Goal: Task Accomplishment & Management: Complete application form

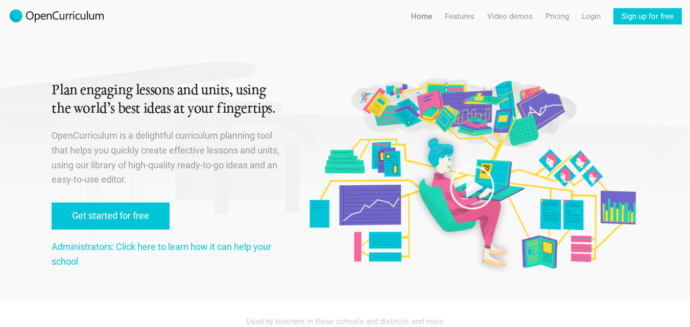
scroll to position [51, 0]
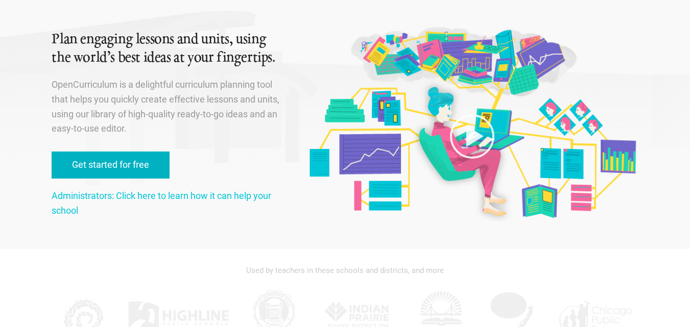
click at [113, 163] on link "Get started for free" at bounding box center [111, 165] width 118 height 27
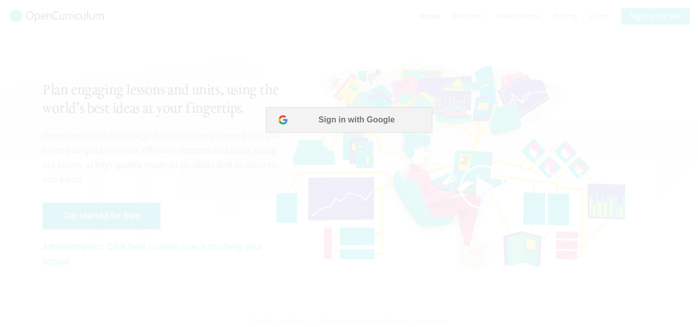
scroll to position [0, 0]
click at [347, 121] on button "Sign in with Google" at bounding box center [349, 120] width 166 height 26
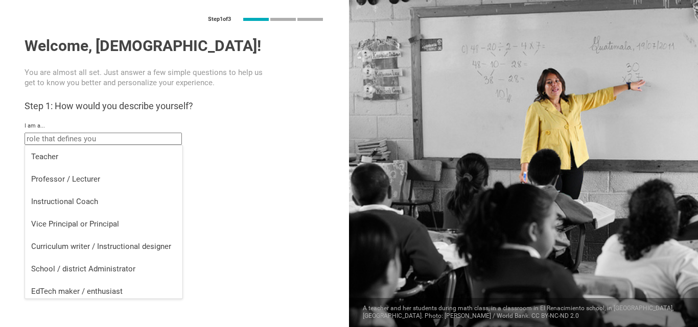
click at [129, 143] on input "text" at bounding box center [103, 139] width 157 height 12
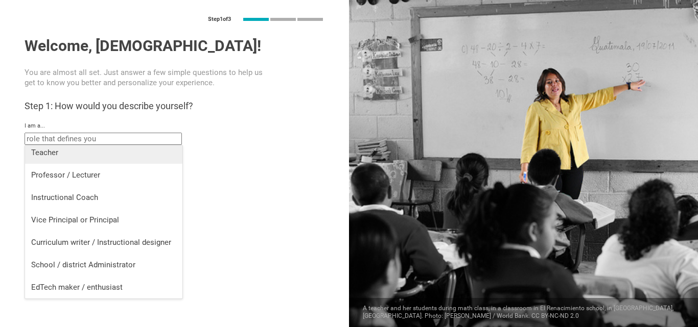
click at [119, 154] on div "Teacher" at bounding box center [103, 153] width 145 height 10
type input "Teacher"
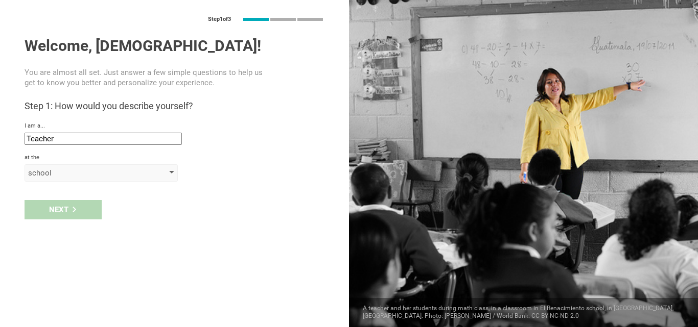
click at [172, 174] on div at bounding box center [171, 173] width 5 height 4
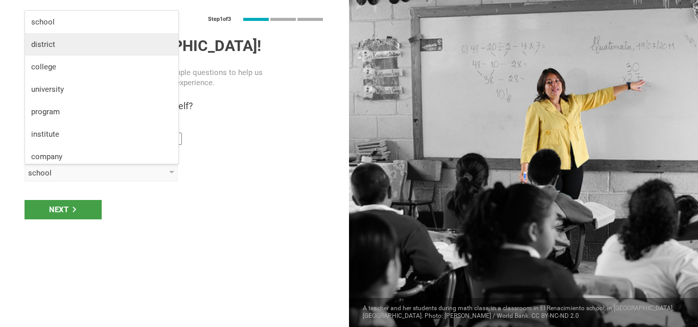
click at [98, 35] on li "district" at bounding box center [101, 44] width 153 height 22
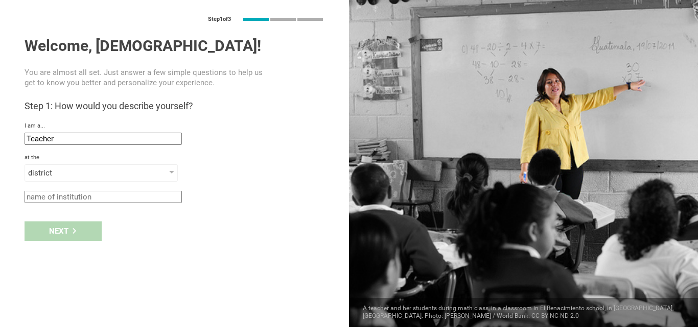
click at [90, 202] on input "text" at bounding box center [103, 197] width 157 height 12
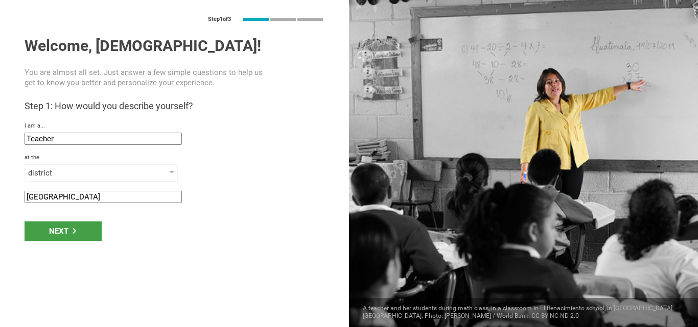
click at [46, 197] on input "lowerdibang valley" at bounding box center [103, 197] width 157 height 12
type input "lower dibang valley"
click at [76, 233] on icon at bounding box center [75, 231] width 6 height 6
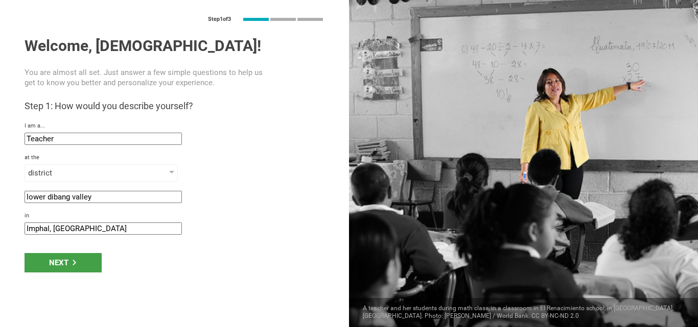
click at [49, 229] on input "Imphal, India" at bounding box center [103, 229] width 157 height 12
type input "Roing, India"
click at [68, 269] on div "Next" at bounding box center [63, 262] width 77 height 19
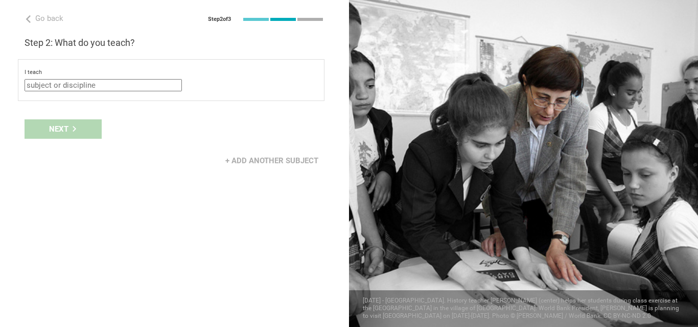
click at [107, 85] on input "text" at bounding box center [103, 85] width 157 height 12
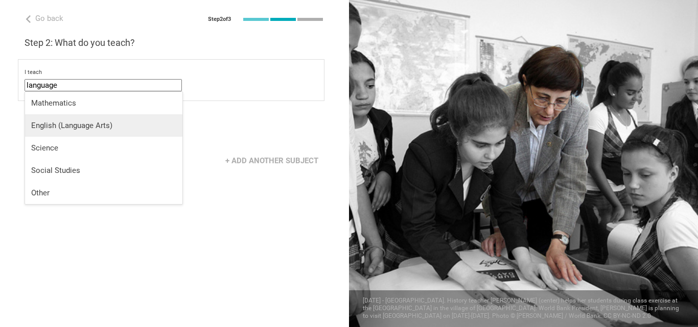
click at [54, 125] on div "English (Language Arts)" at bounding box center [103, 126] width 145 height 10
type input "English (Language Arts)"
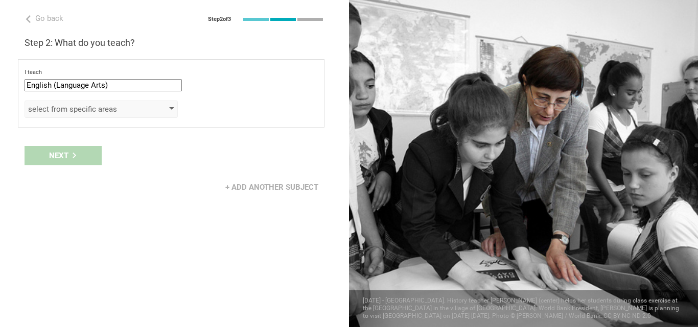
click at [172, 109] on div at bounding box center [171, 109] width 5 height 4
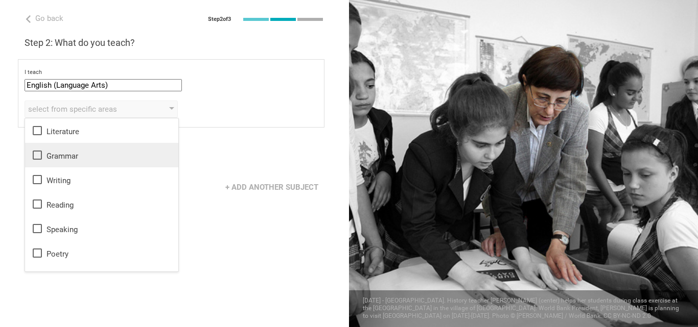
click at [35, 152] on icon at bounding box center [37, 155] width 12 height 12
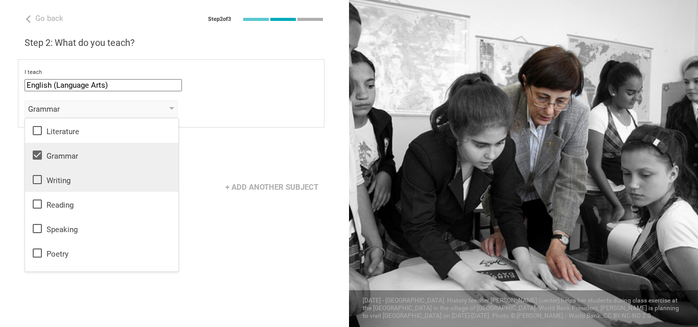
click at [34, 178] on icon at bounding box center [37, 179] width 9 height 9
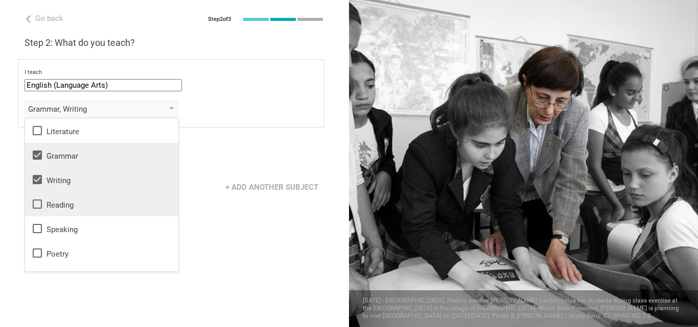
click at [36, 205] on icon at bounding box center [37, 204] width 12 height 12
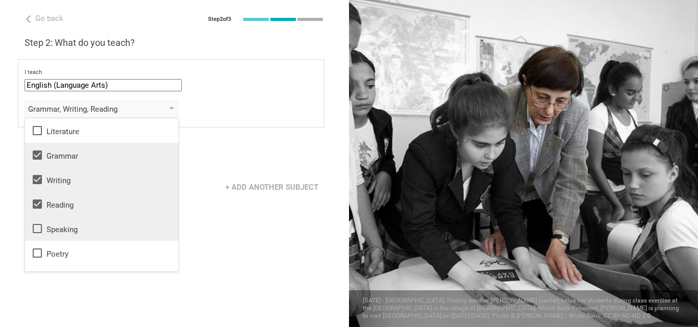
click at [36, 227] on icon at bounding box center [37, 229] width 12 height 12
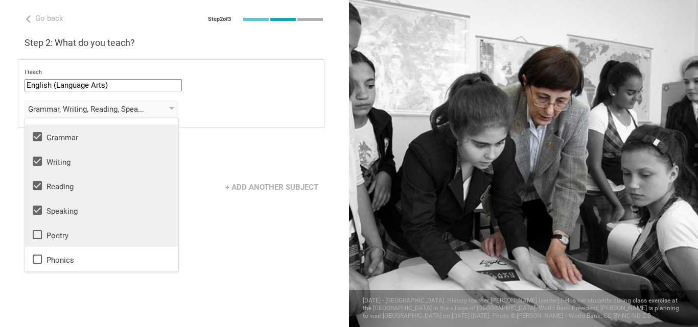
click at [36, 236] on icon at bounding box center [37, 235] width 12 height 12
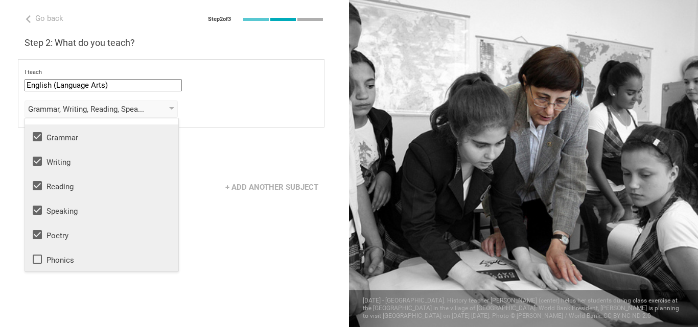
click at [37, 259] on icon at bounding box center [37, 259] width 12 height 12
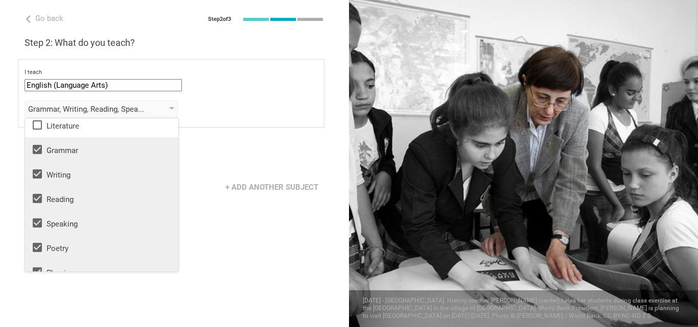
scroll to position [0, 0]
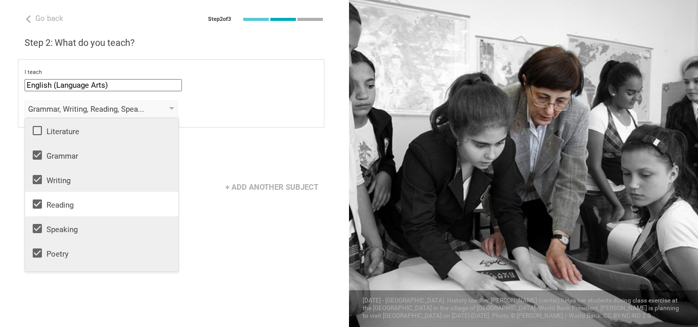
click at [37, 127] on icon at bounding box center [37, 130] width 9 height 9
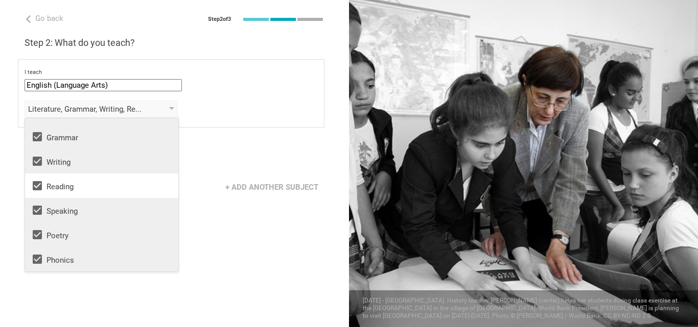
click at [209, 234] on div "Go back Step 2 of 3 Welcome, Hindu! You are almost all set. Just answer a few s…" at bounding box center [174, 163] width 349 height 327
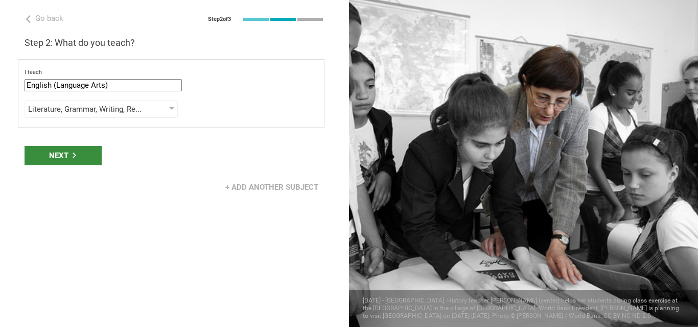
click at [63, 158] on div "Next" at bounding box center [63, 155] width 77 height 19
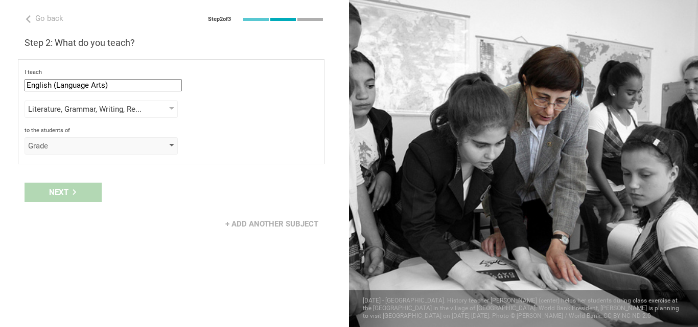
click at [174, 145] on div at bounding box center [171, 146] width 5 height 4
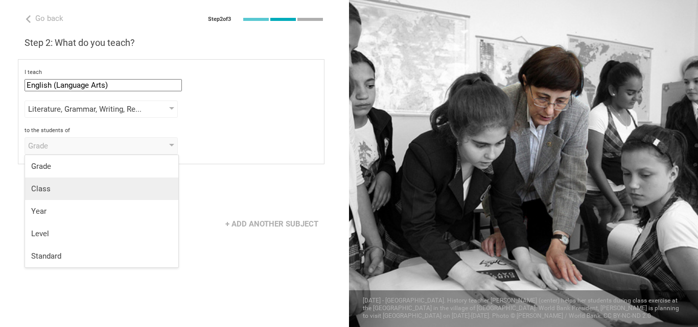
click at [58, 193] on div "Class" at bounding box center [101, 189] width 141 height 10
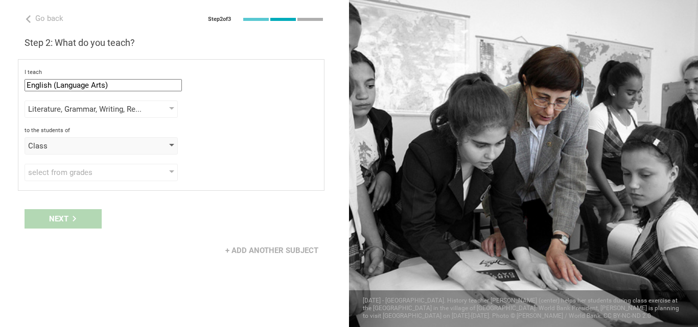
click at [173, 146] on div at bounding box center [171, 146] width 5 height 4
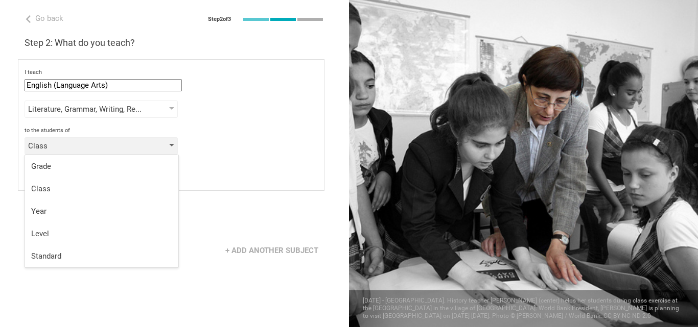
click at [157, 146] on div "Class" at bounding box center [101, 145] width 153 height 17
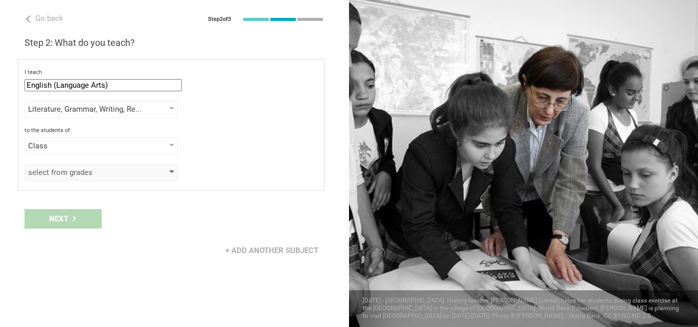
click at [171, 174] on div at bounding box center [171, 173] width 5 height 4
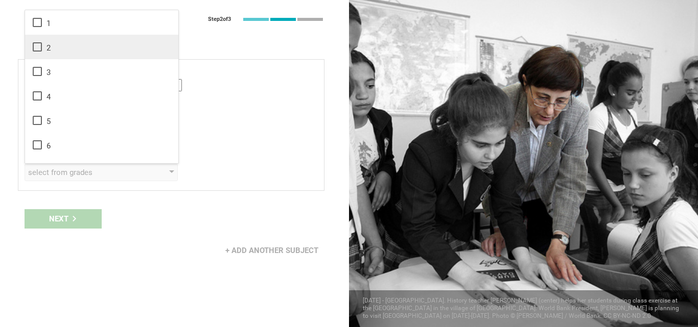
click at [34, 45] on icon at bounding box center [37, 47] width 12 height 12
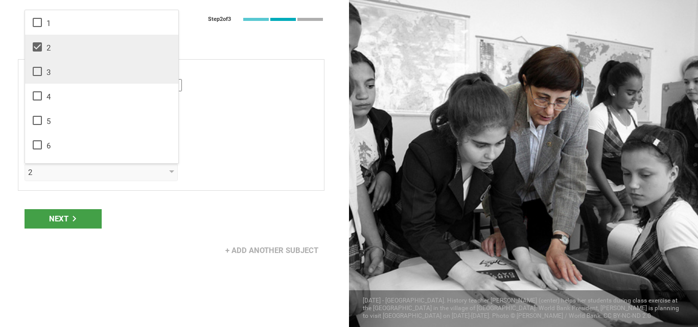
click at [34, 67] on icon at bounding box center [37, 71] width 9 height 9
click at [64, 220] on div "Next" at bounding box center [63, 218] width 77 height 19
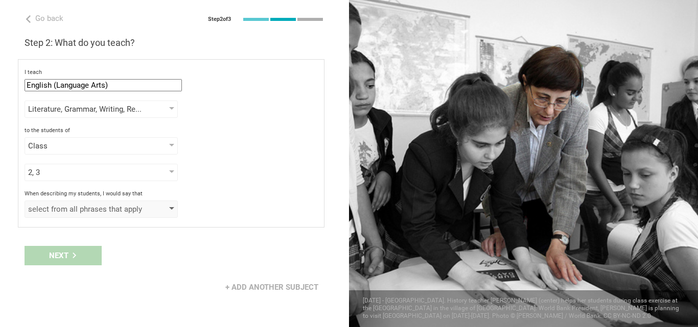
click at [172, 208] on div at bounding box center [171, 209] width 5 height 4
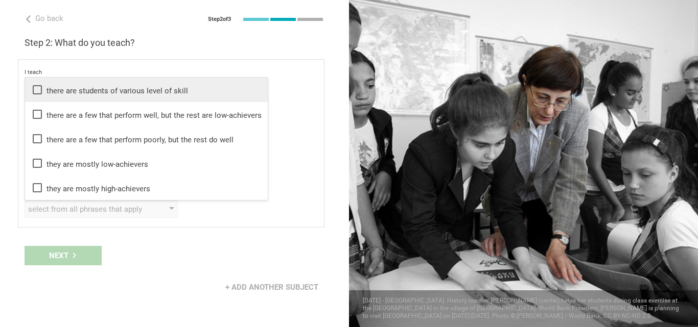
click at [40, 88] on icon at bounding box center [37, 90] width 12 height 12
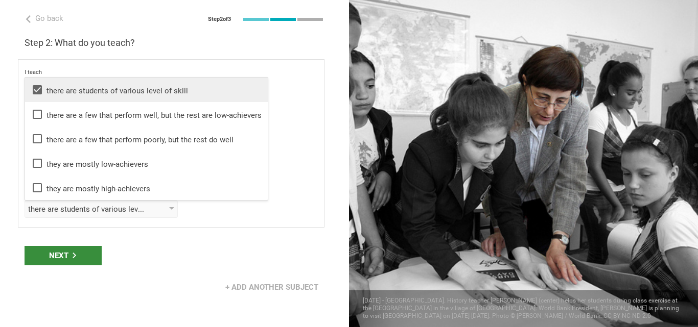
click at [85, 259] on div "Next" at bounding box center [63, 255] width 77 height 19
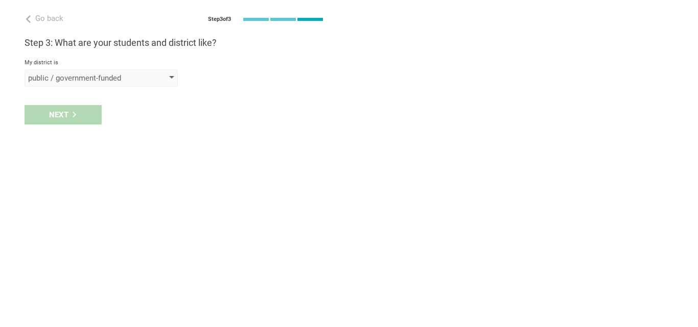
click at [175, 77] on div "public / government-funded" at bounding box center [101, 77] width 153 height 17
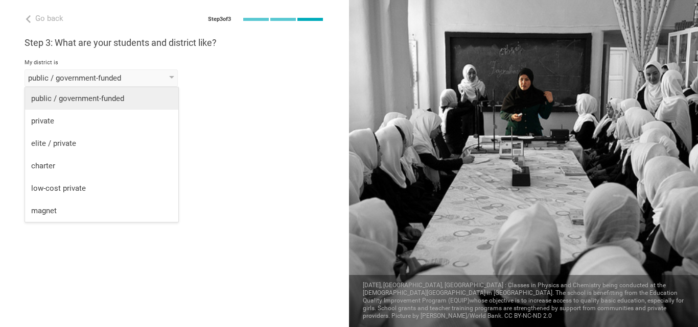
click at [144, 103] on div "public / government-funded" at bounding box center [101, 98] width 141 height 10
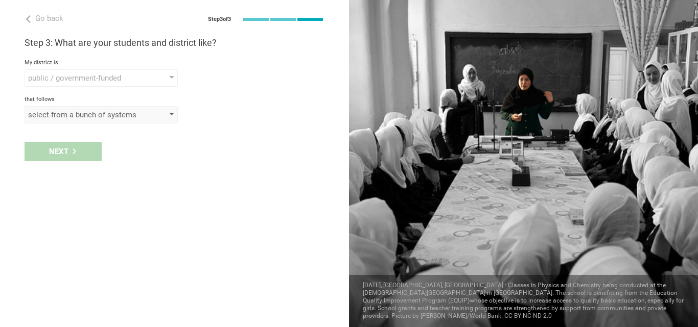
click at [170, 114] on div at bounding box center [171, 115] width 5 height 4
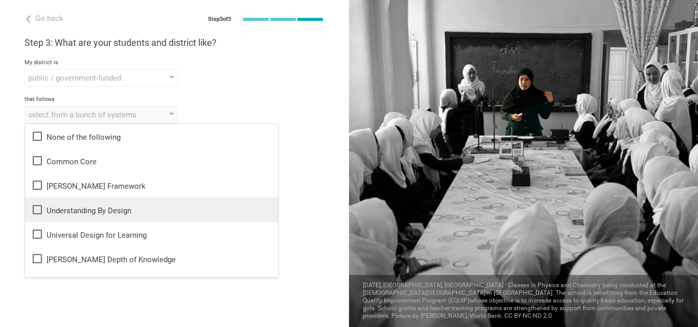
click at [92, 210] on div "Understanding By Design" at bounding box center [151, 210] width 241 height 12
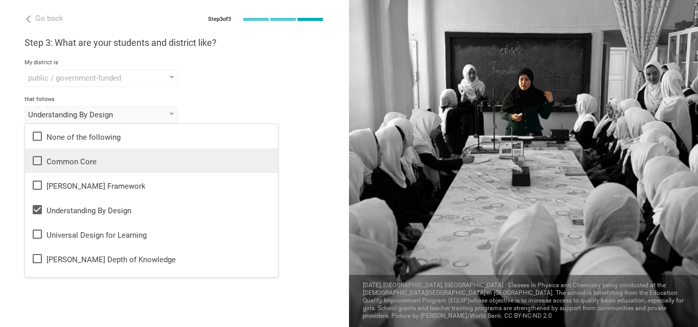
click at [99, 157] on div "Common Core" at bounding box center [151, 161] width 241 height 12
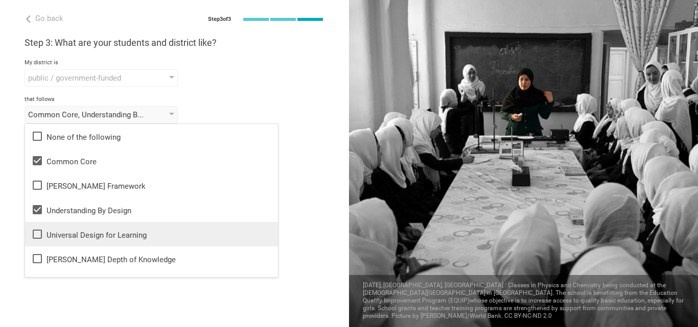
click at [172, 239] on div "Universal Design for Learning" at bounding box center [151, 234] width 241 height 12
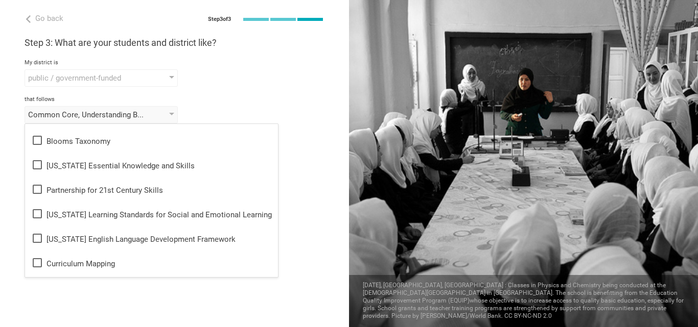
scroll to position [163, 0]
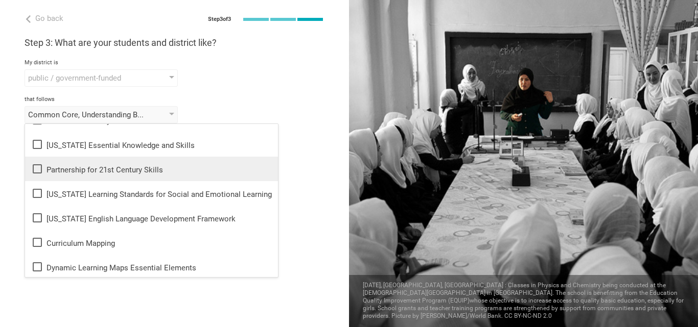
click at [127, 177] on li "Partnership for 21st Century Skills" at bounding box center [151, 169] width 253 height 25
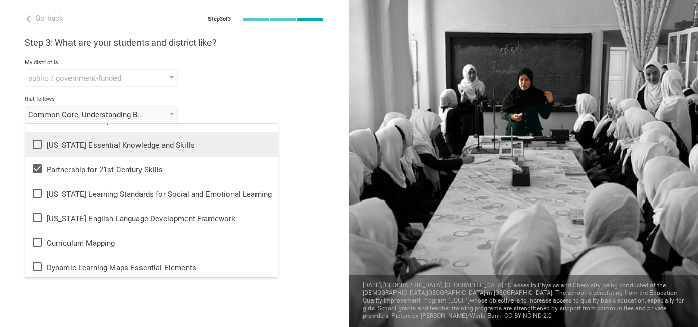
click at [130, 149] on div "Texas Essential Knowledge and Skills" at bounding box center [151, 144] width 241 height 12
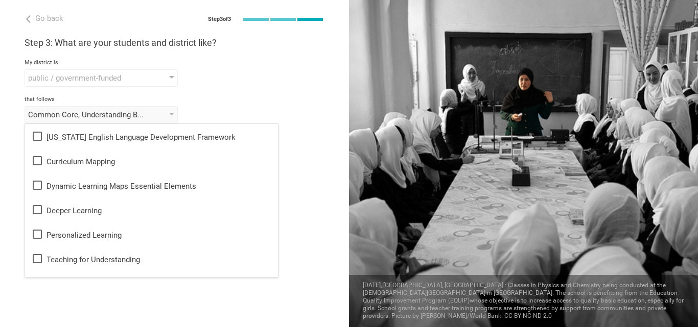
scroll to position [266, 0]
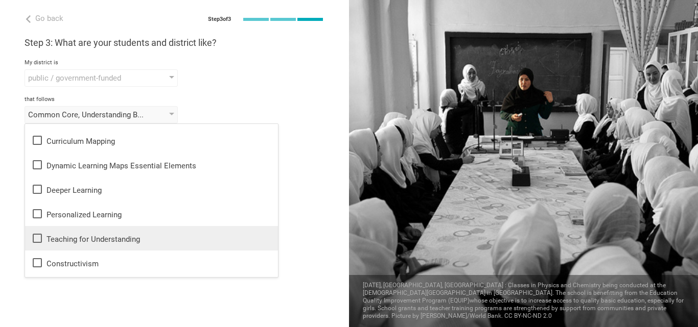
click at [177, 245] on li "Teaching for Understanding" at bounding box center [151, 238] width 253 height 25
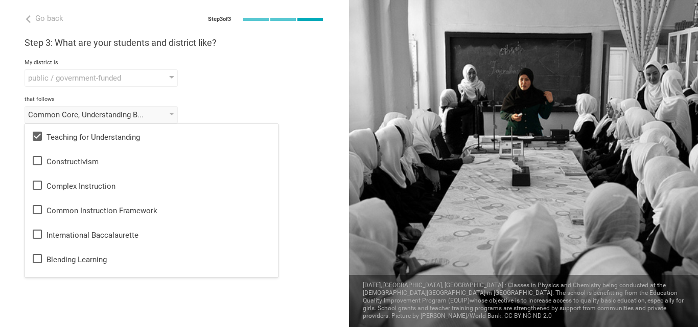
scroll to position [388, 0]
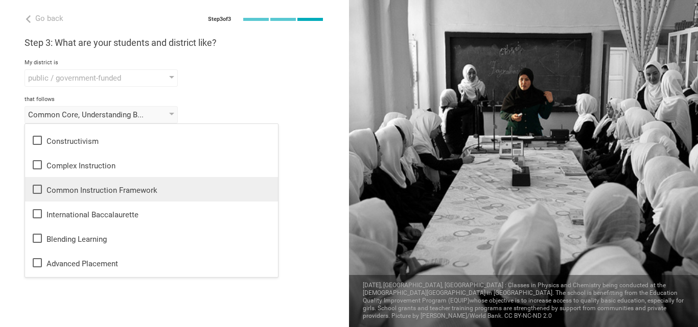
click at [150, 191] on div "Common Instruction Framework" at bounding box center [151, 189] width 241 height 12
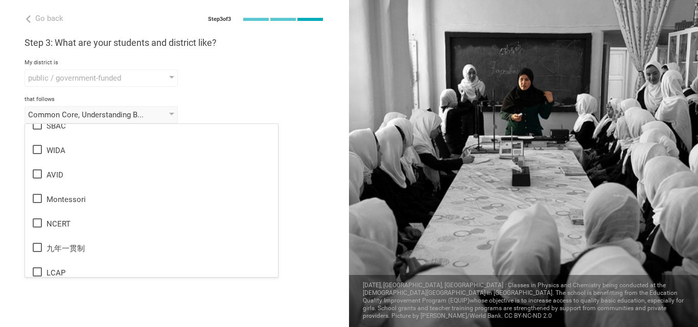
scroll to position [607, 0]
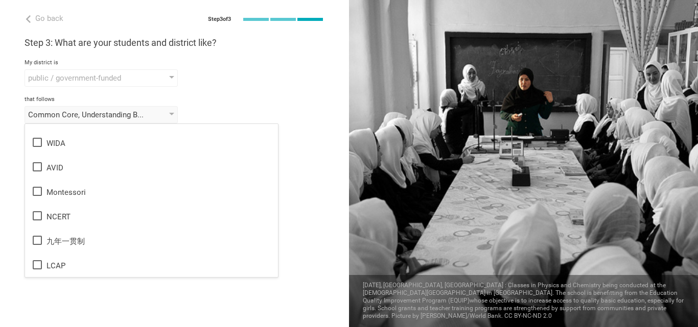
click at [266, 73] on div "public / government-funded public / government-funded private elite / private c…" at bounding box center [175, 77] width 300 height 17
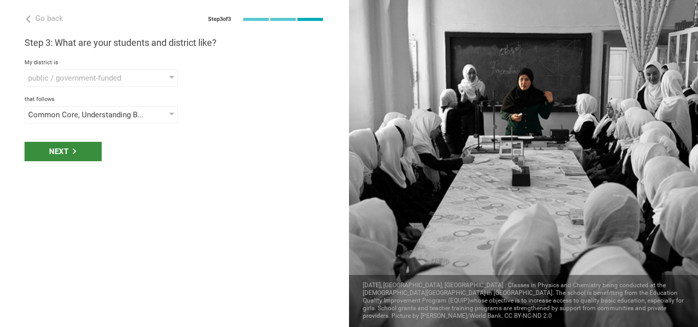
click at [59, 149] on div "Next" at bounding box center [63, 151] width 77 height 19
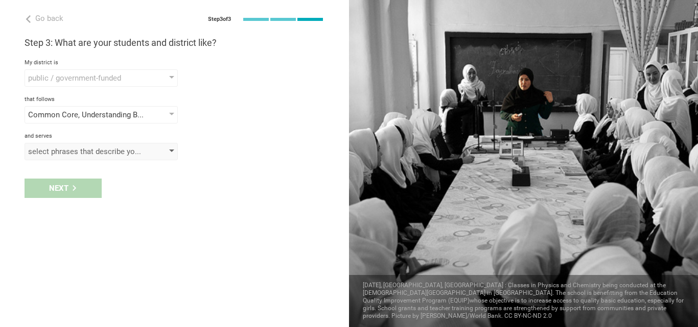
click at [168, 151] on div "select phrases that describe your student population" at bounding box center [101, 151] width 153 height 17
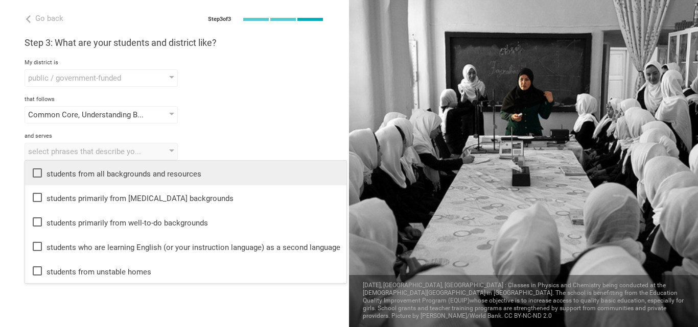
click at [184, 174] on div "students from all backgrounds and resources" at bounding box center [185, 173] width 309 height 12
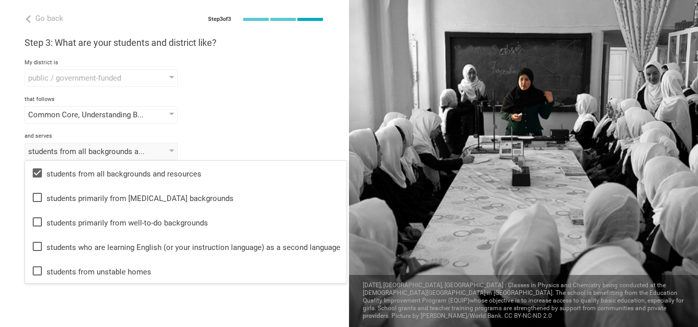
click at [233, 140] on div "and serves students from all backgrounds and resources students from all backgr…" at bounding box center [175, 147] width 300 height 28
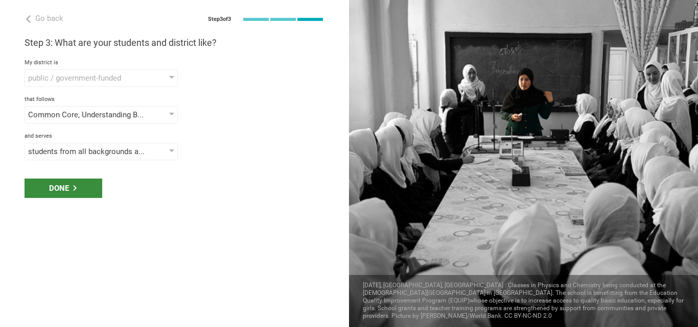
click at [65, 189] on div "Done" at bounding box center [64, 188] width 78 height 19
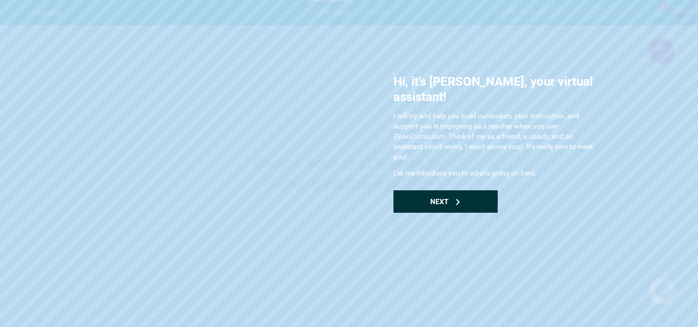
click at [455, 199] on icon at bounding box center [458, 202] width 6 height 6
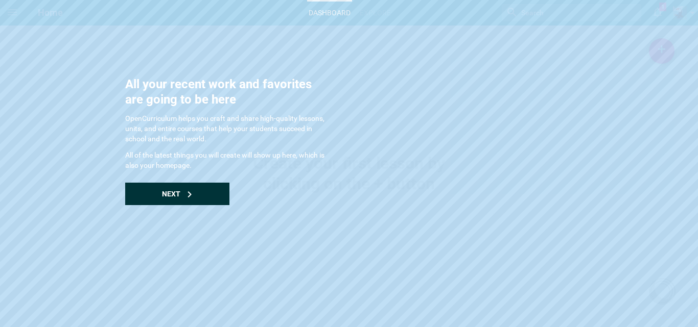
click at [167, 194] on span "Next" at bounding box center [171, 194] width 18 height 8
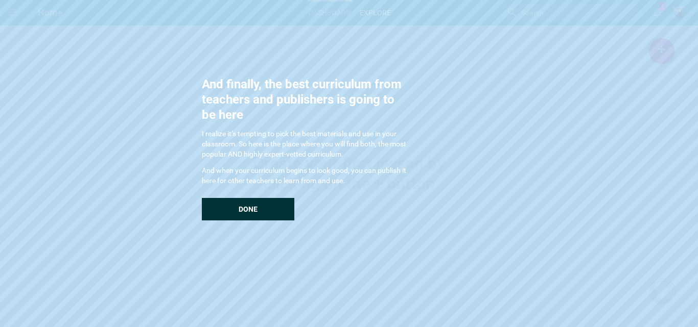
click at [241, 207] on span "Done" at bounding box center [248, 209] width 19 height 8
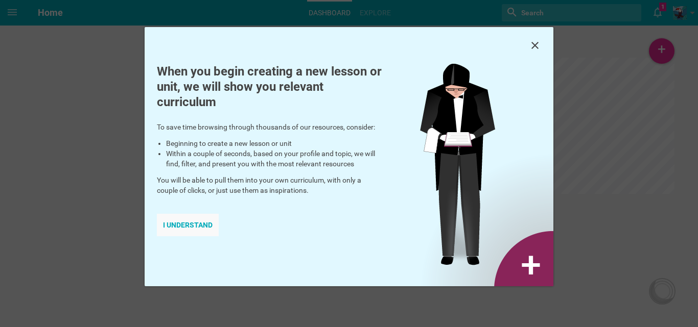
click at [196, 224] on div "I understand" at bounding box center [188, 225] width 62 height 22
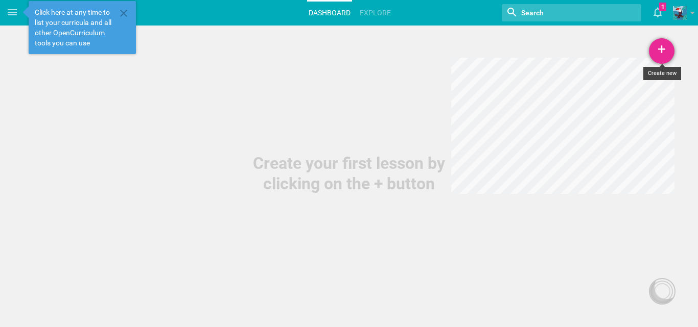
click at [661, 50] on div "+" at bounding box center [662, 51] width 26 height 26
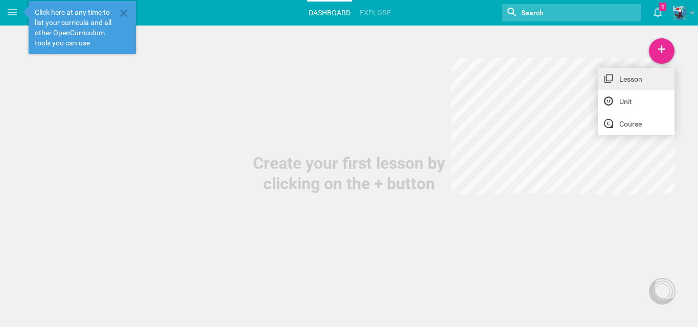
click at [632, 81] on link "Lesson" at bounding box center [636, 79] width 77 height 22
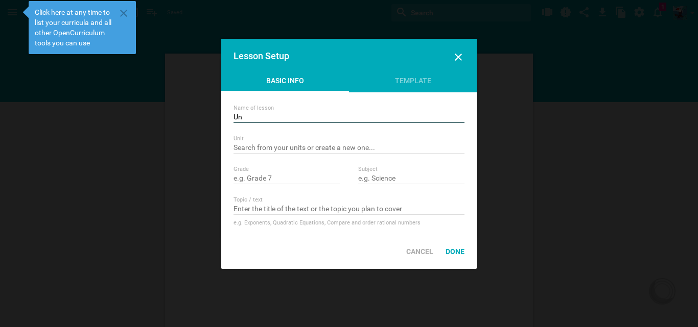
type input "U"
click at [286, 116] on input "revision of [PERSON_NAME] and consonents" at bounding box center [348, 118] width 231 height 10
click at [331, 114] on input "revision of Vowel and consonents" at bounding box center [348, 118] width 231 height 10
click at [343, 114] on input "revision of Vowel and consonants" at bounding box center [348, 118] width 231 height 10
type input "revision of Vowel and consonants from class VI"
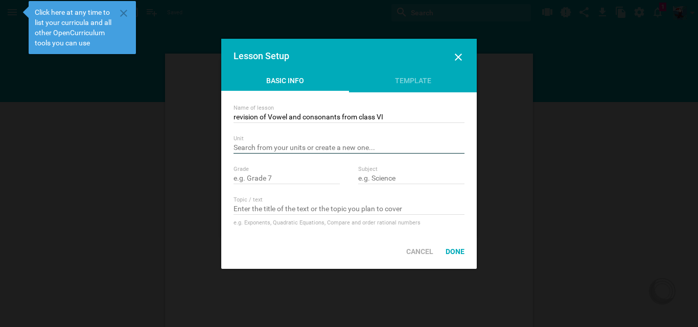
click at [316, 147] on input "text" at bounding box center [348, 149] width 231 height 10
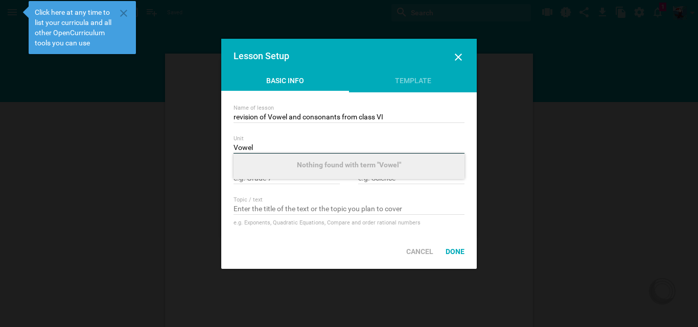
type input "Vowel"
click at [274, 172] on div "Nothing found with term "Vowel"" at bounding box center [348, 167] width 231 height 26
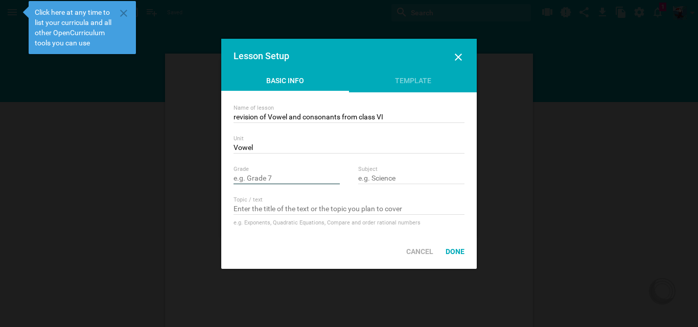
click at [270, 178] on input "text" at bounding box center [286, 179] width 106 height 10
type input "G"
type input "Grade-7"
click at [403, 174] on input "text" at bounding box center [411, 179] width 106 height 10
drag, startPoint x: 403, startPoint y: 174, endPoint x: 417, endPoint y: 169, distance: 15.7
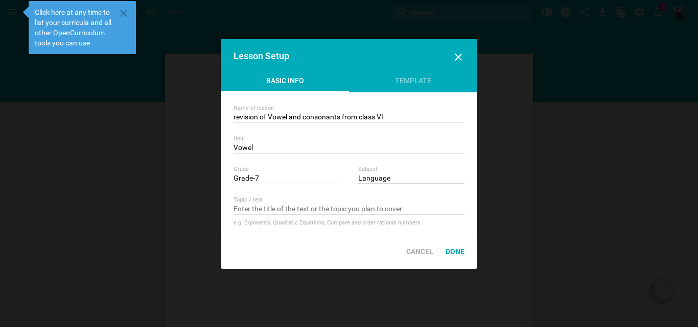
click at [417, 171] on div "Subject Language" at bounding box center [411, 175] width 106 height 18
click at [360, 177] on input "Language" at bounding box center [411, 179] width 106 height 10
type input "Idu Language"
click at [275, 208] on input "text" at bounding box center [348, 210] width 231 height 10
click at [291, 210] on input "Vowel and Consonent" at bounding box center [348, 210] width 231 height 10
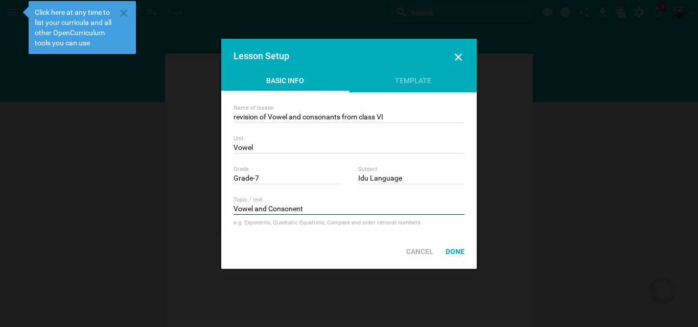
click at [291, 210] on input "Vowel and Consonent" at bounding box center [348, 210] width 231 height 10
click at [296, 209] on input "Vowel and Consonent" at bounding box center [348, 210] width 231 height 10
click at [305, 209] on input "Vowel and Consonent" at bounding box center [348, 210] width 231 height 10
click at [330, 208] on input "Vowel and Consonents" at bounding box center [348, 210] width 231 height 10
type input "Vowel and Consonant"
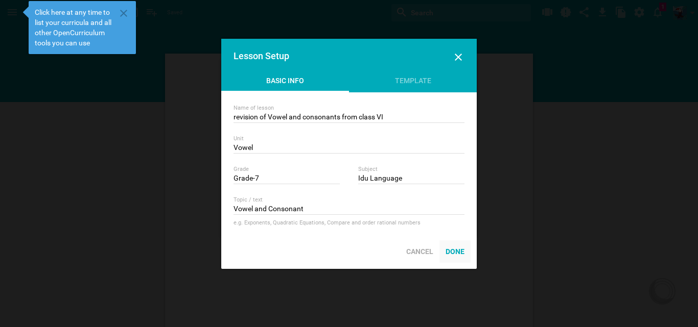
click at [461, 251] on div "Done" at bounding box center [454, 252] width 31 height 22
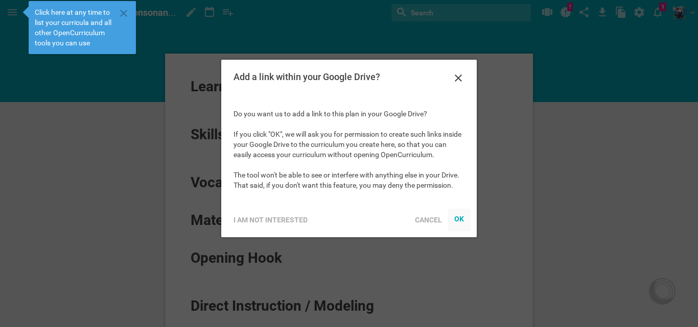
click at [463, 217] on div "OK" at bounding box center [459, 219] width 10 height 8
click at [644, 305] on div at bounding box center [349, 163] width 698 height 327
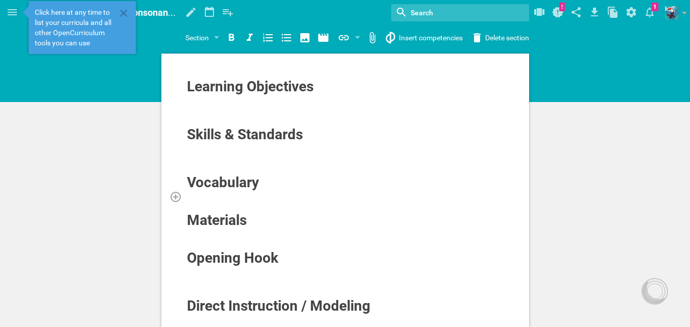
click at [219, 194] on div at bounding box center [345, 197] width 318 height 10
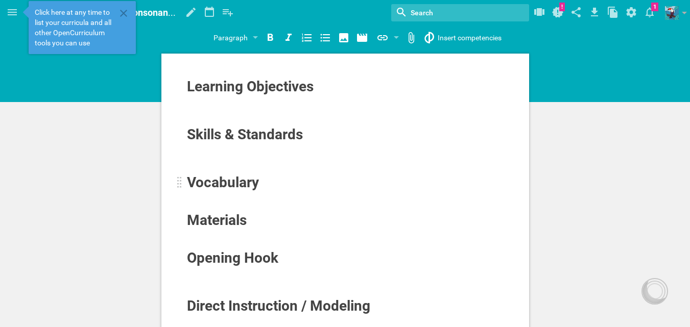
click at [231, 178] on span "Vocabulary" at bounding box center [223, 182] width 72 height 17
click at [216, 139] on span "Skills & Standards" at bounding box center [245, 134] width 116 height 17
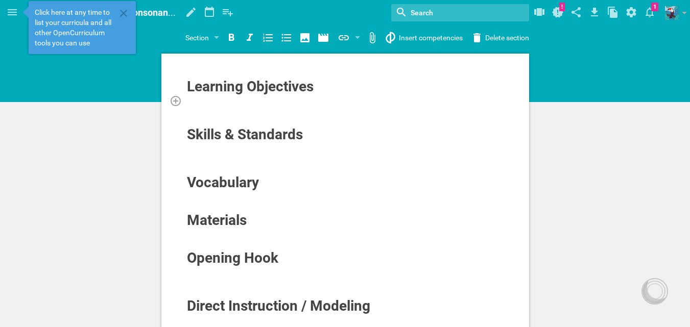
click at [226, 96] on div at bounding box center [345, 101] width 318 height 10
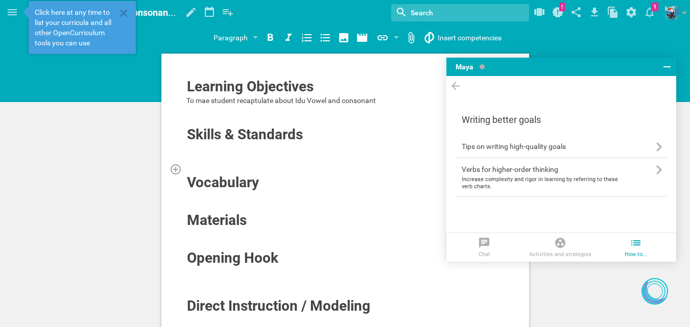
click at [265, 164] on div at bounding box center [345, 169] width 318 height 10
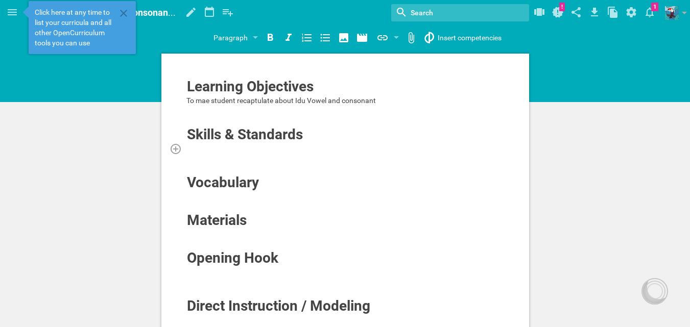
click at [209, 148] on div at bounding box center [345, 149] width 318 height 10
click at [205, 203] on div at bounding box center [345, 207] width 318 height 10
click at [204, 238] on div at bounding box center [345, 234] width 318 height 10
click at [201, 235] on div at bounding box center [345, 234] width 318 height 10
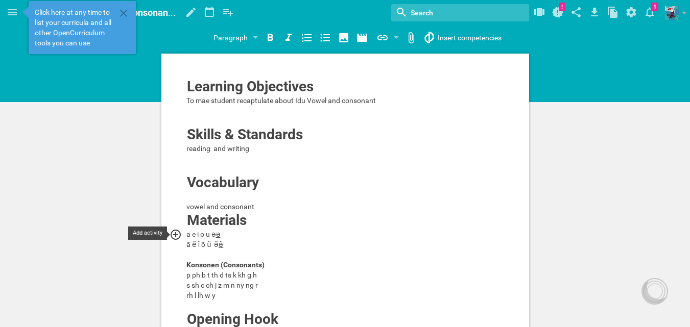
click at [184, 231] on div at bounding box center [179, 235] width 18 height 12
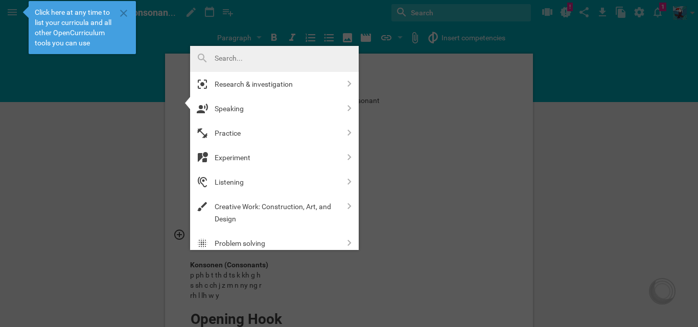
click at [417, 181] on div at bounding box center [349, 163] width 698 height 327
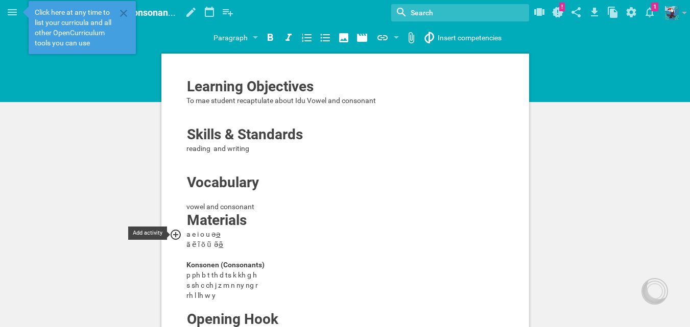
click at [184, 235] on div at bounding box center [179, 235] width 18 height 12
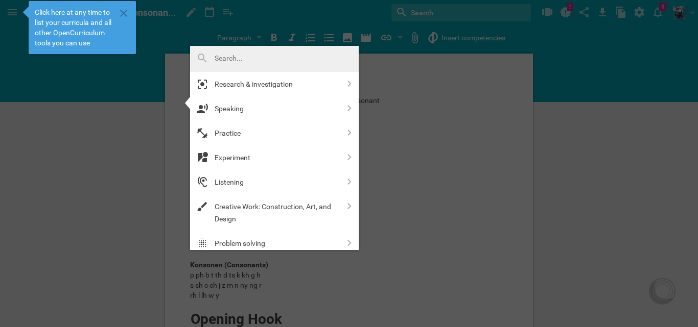
click at [462, 126] on div at bounding box center [349, 163] width 698 height 327
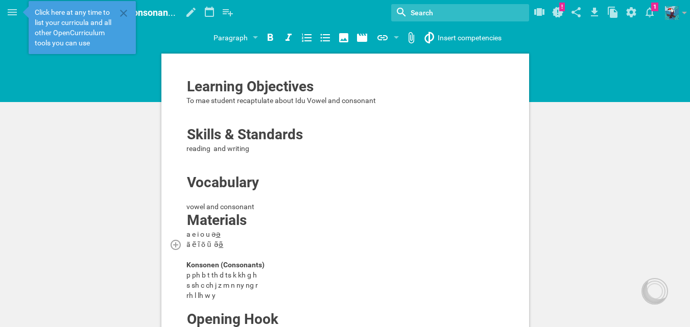
click at [235, 245] on div "ã ẽ ĩ õ ũ ə̃ ə̃" at bounding box center [345, 245] width 318 height 10
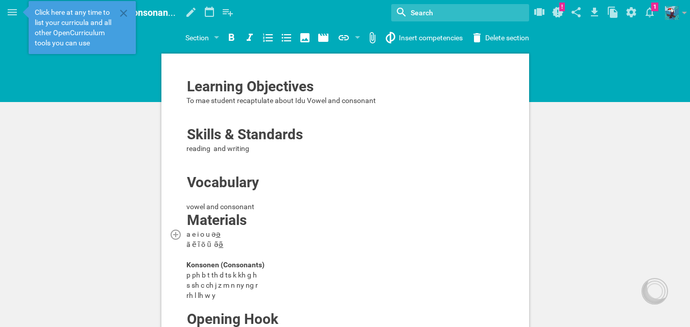
click at [227, 237] on div "a e i o u ə ə" at bounding box center [345, 234] width 318 height 10
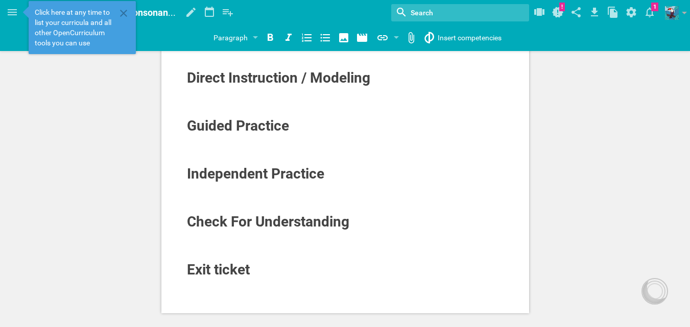
scroll to position [511, 0]
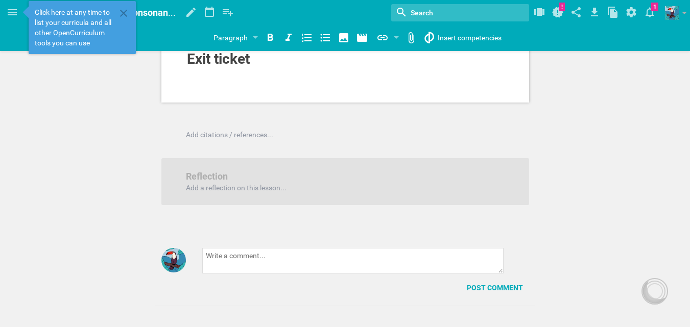
click at [212, 140] on div "Add citations / references... Reflection Add a reflection on this lesson... Pos…" at bounding box center [345, 218] width 690 height 176
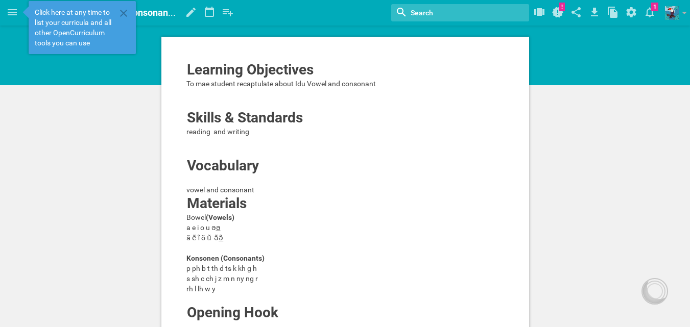
scroll to position [0, 0]
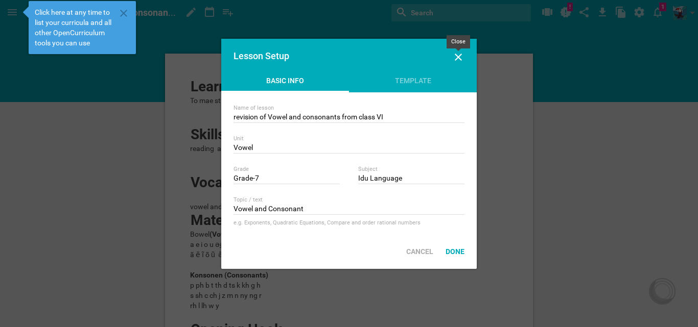
click at [456, 55] on icon at bounding box center [458, 57] width 7 height 7
